Goal: Task Accomplishment & Management: Manage account settings

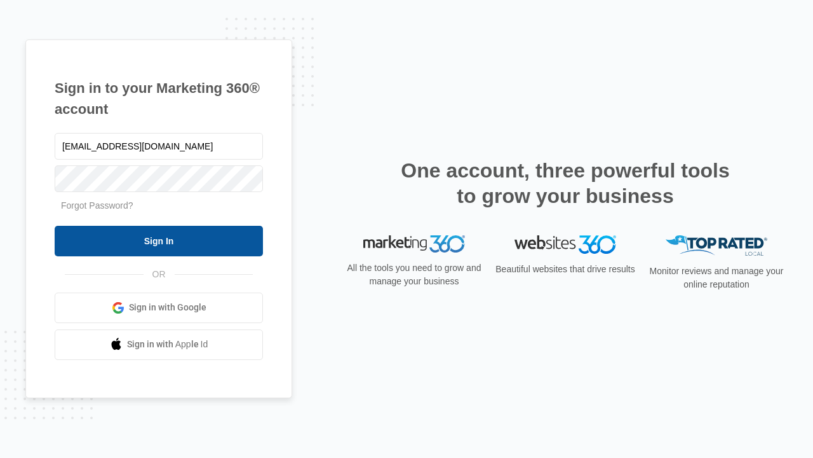
click at [159, 240] on input "Sign In" at bounding box center [159, 241] width 208 height 31
